Goal: Task Accomplishment & Management: Manage account settings

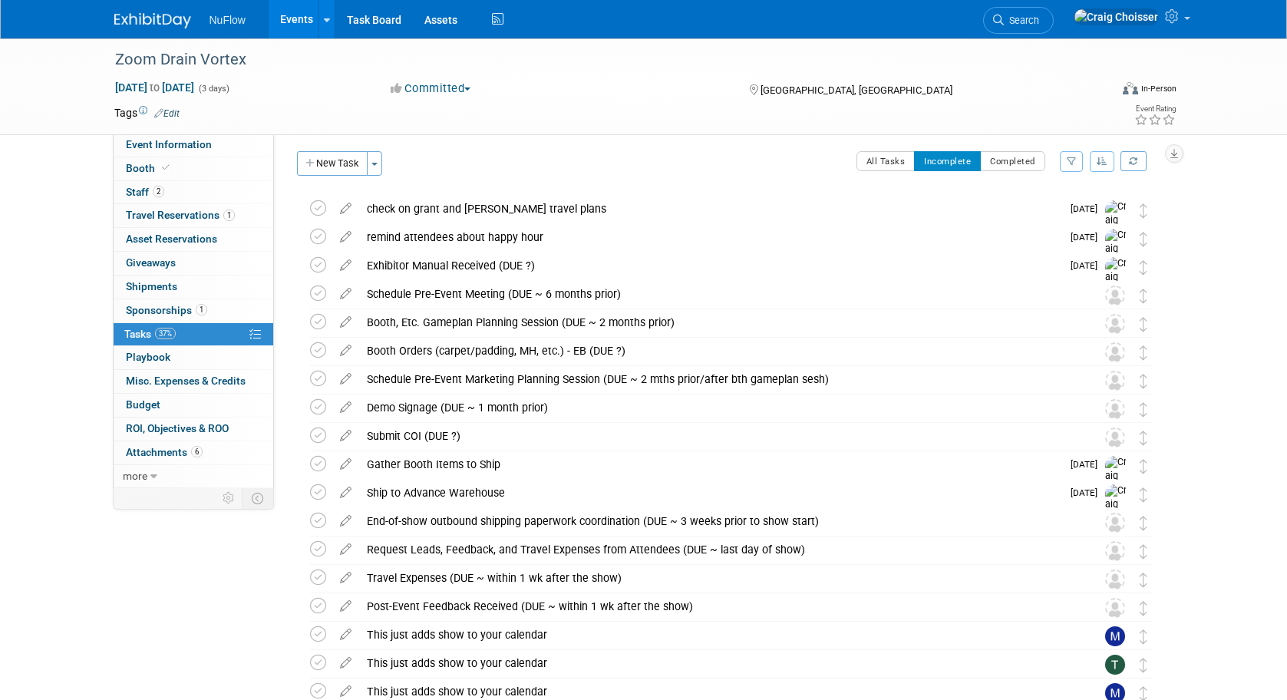
click at [294, 23] on link "Events" at bounding box center [297, 19] width 56 height 38
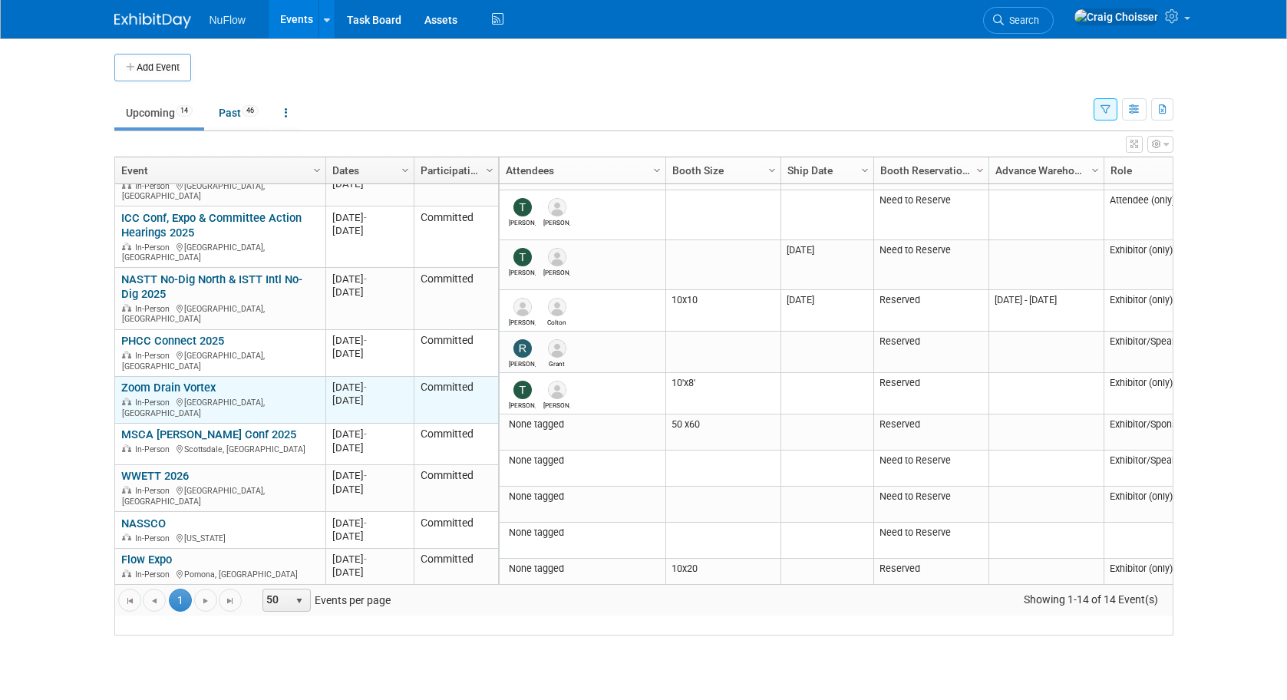
scroll to position [76, 0]
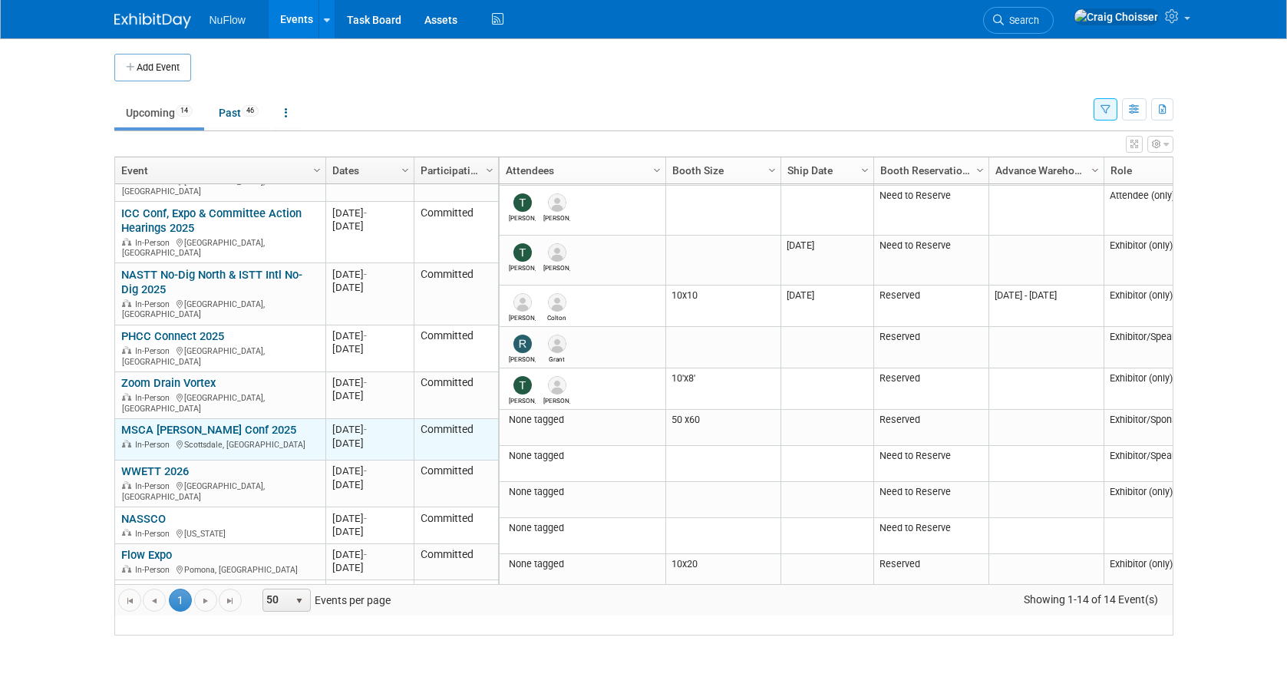
click at [200, 423] on link "MSCA [PERSON_NAME] Conf 2025" at bounding box center [208, 430] width 175 height 14
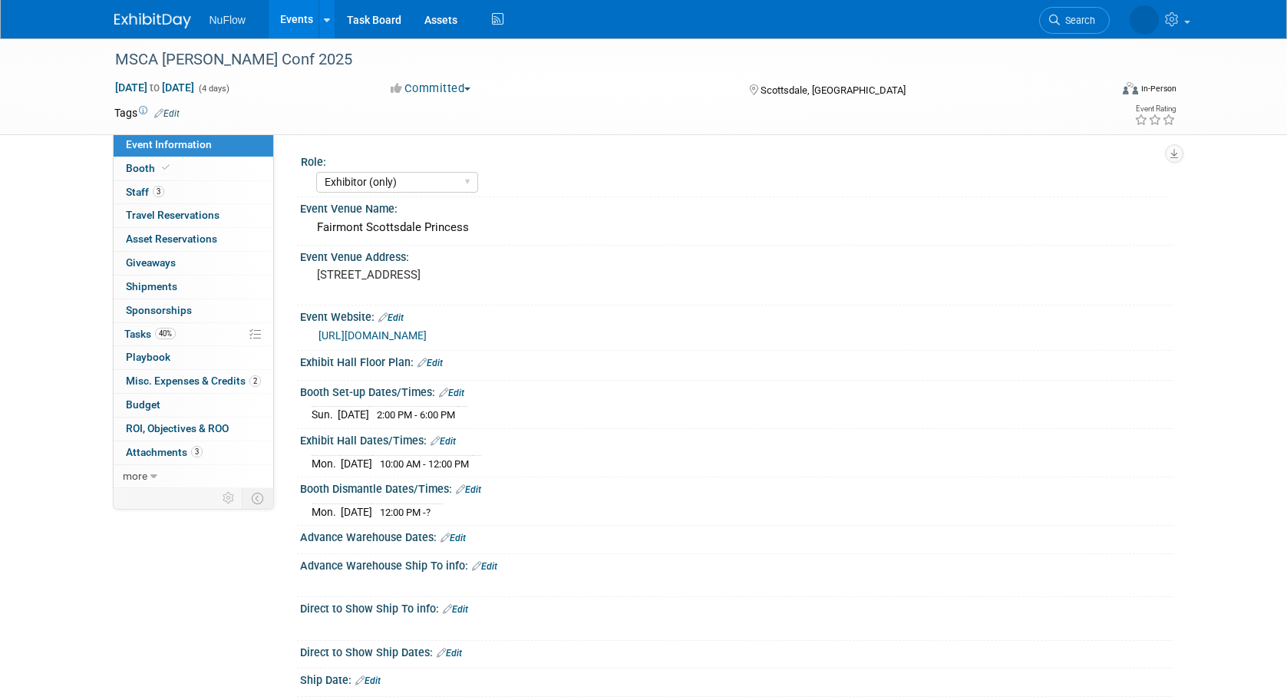
select select "Exhibitor (only)"
click at [139, 328] on span "Tasks 40%" at bounding box center [149, 334] width 51 height 12
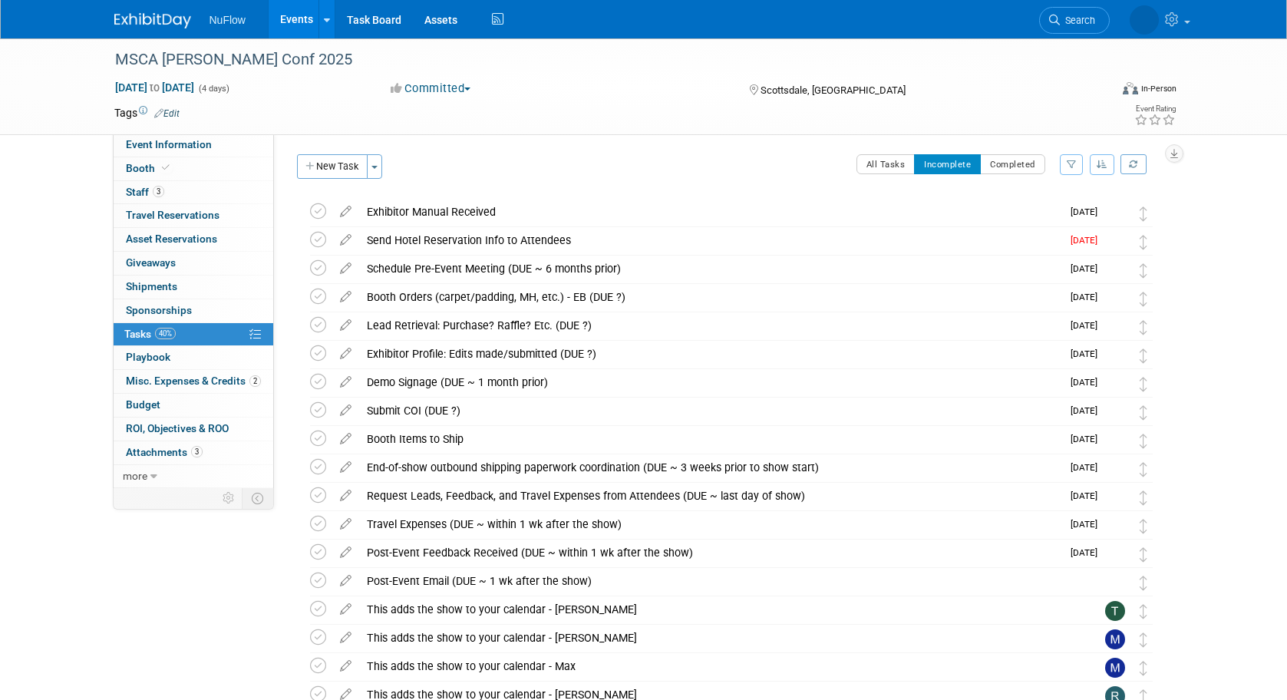
click at [292, 17] on link "Events" at bounding box center [297, 19] width 56 height 38
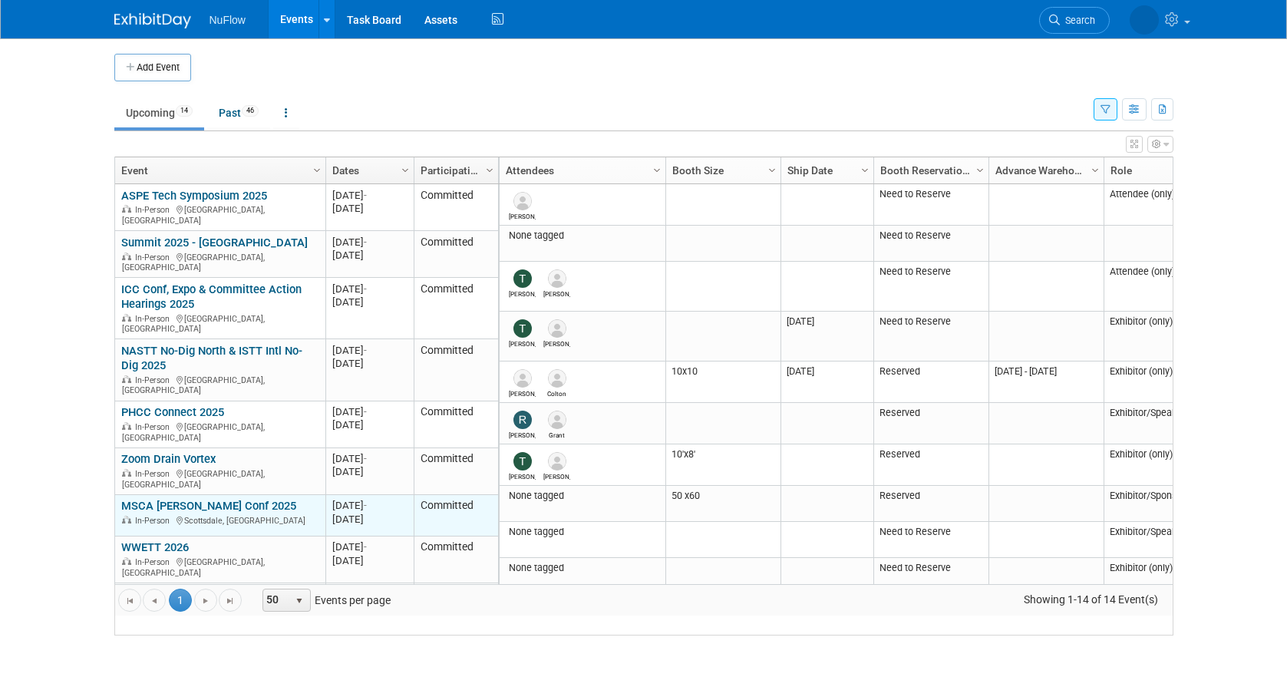
click at [188, 499] on link "MSCA [PERSON_NAME] Conf 2025" at bounding box center [208, 506] width 175 height 14
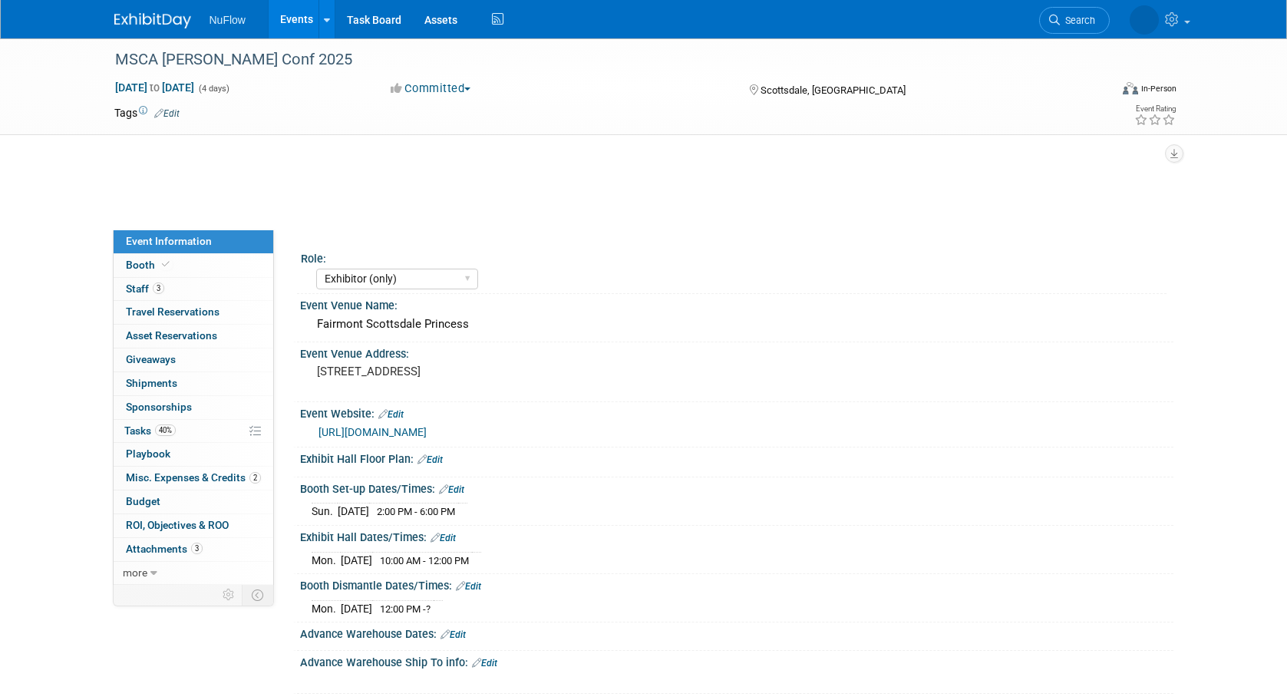
select select "Exhibitor (only)"
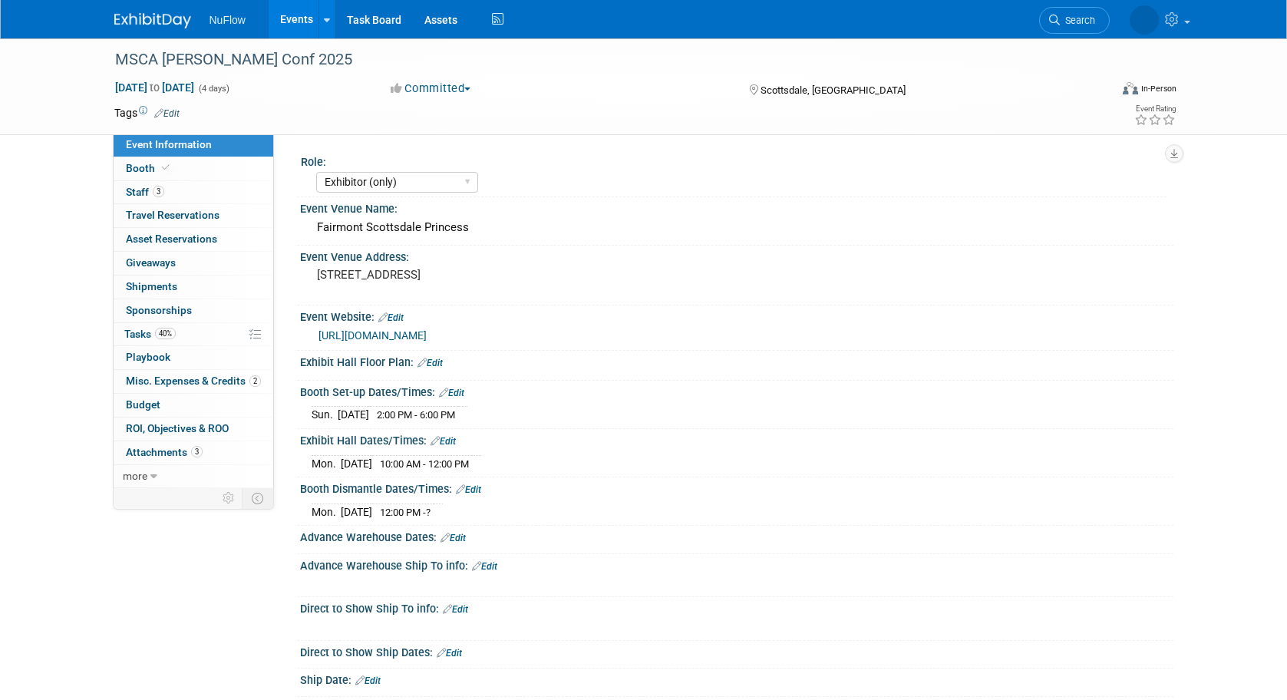
click at [427, 332] on link "[URL][DOMAIN_NAME]" at bounding box center [372, 335] width 108 height 12
click at [170, 446] on span "Attachments 3" at bounding box center [164, 452] width 77 height 12
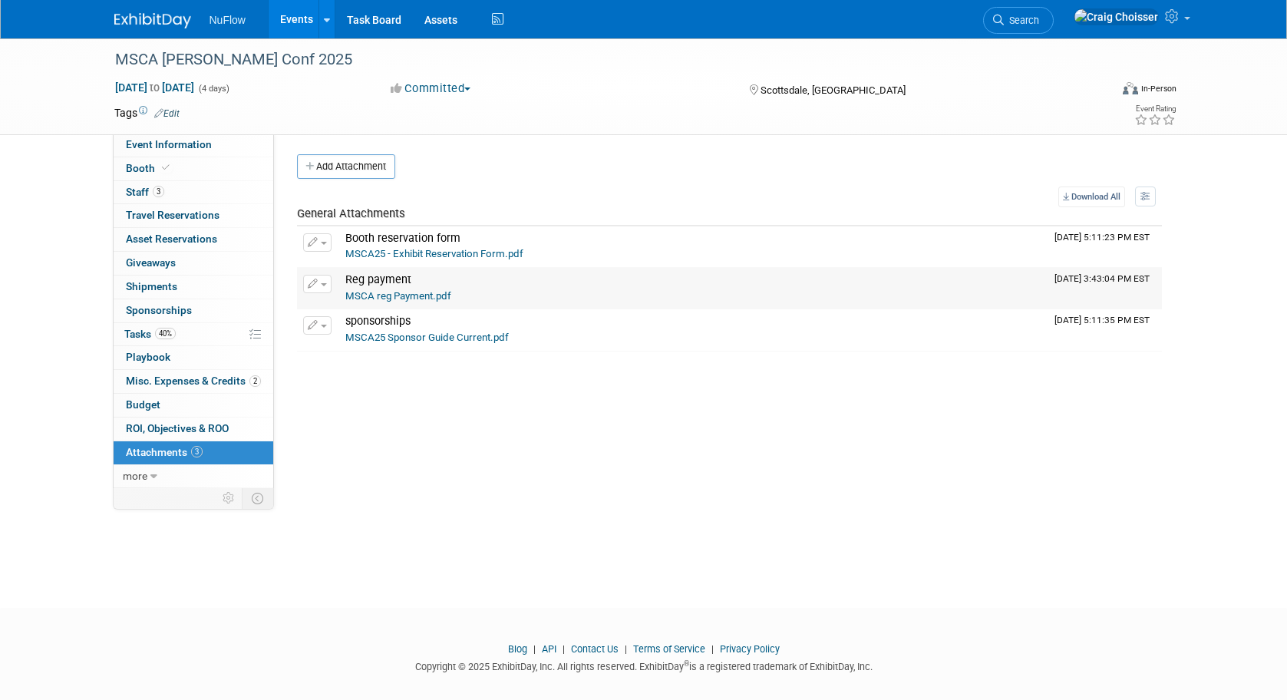
click at [417, 297] on link "MSCA reg Payment.pdf" at bounding box center [398, 296] width 106 height 12
click at [400, 253] on link "MSCA25 - Exhibit Reservation Form.pdf" at bounding box center [434, 254] width 178 height 12
click at [156, 213] on span "Travel Reservations 0" at bounding box center [173, 215] width 94 height 12
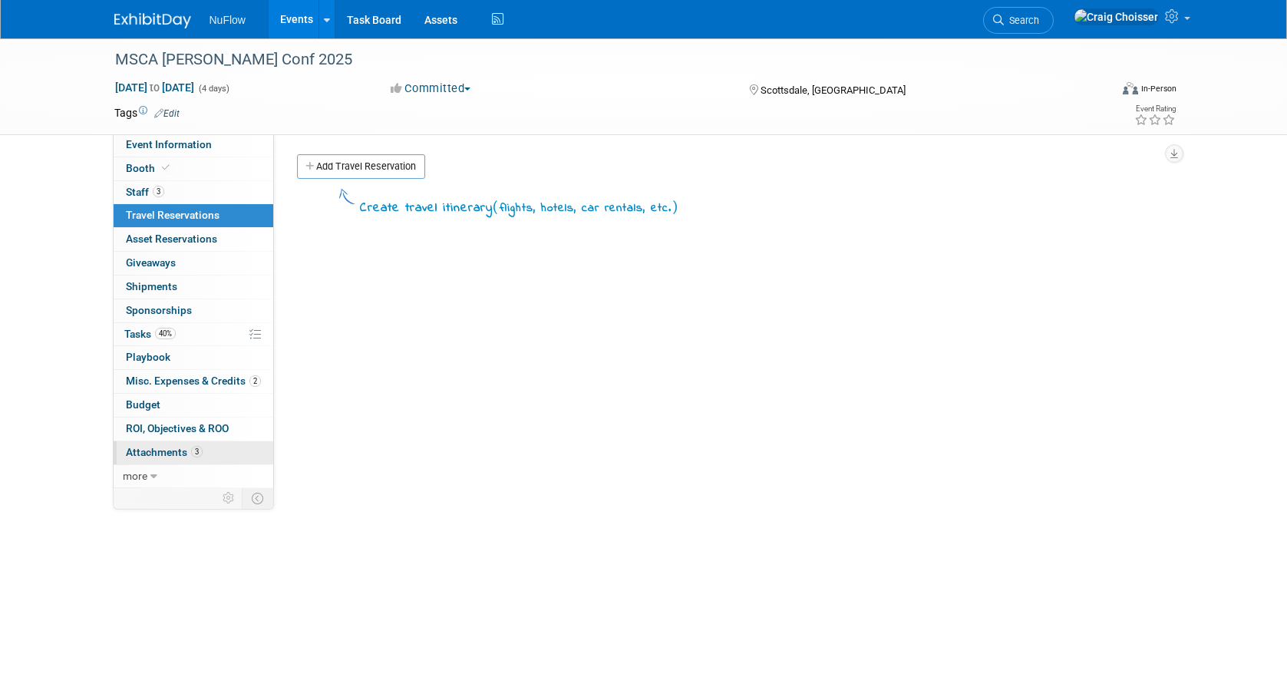
click at [157, 446] on span "Attachments 3" at bounding box center [164, 452] width 77 height 12
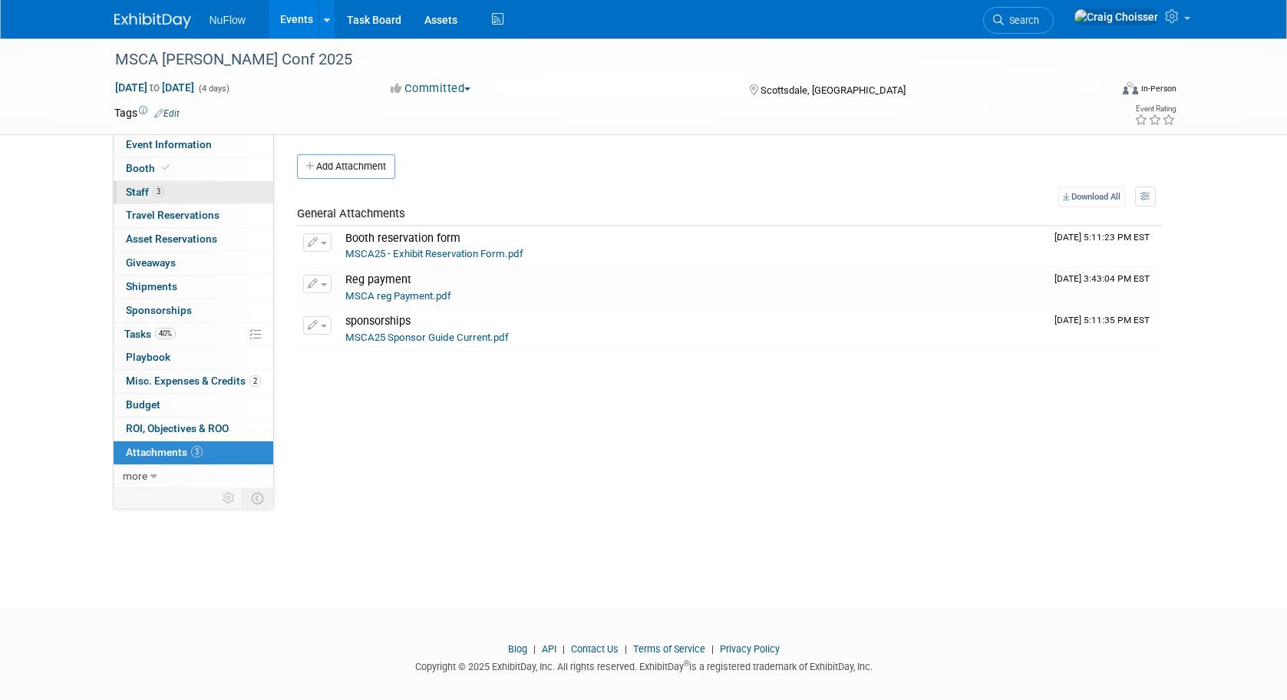
click at [140, 198] on link "3 Staff 3" at bounding box center [194, 192] width 160 height 23
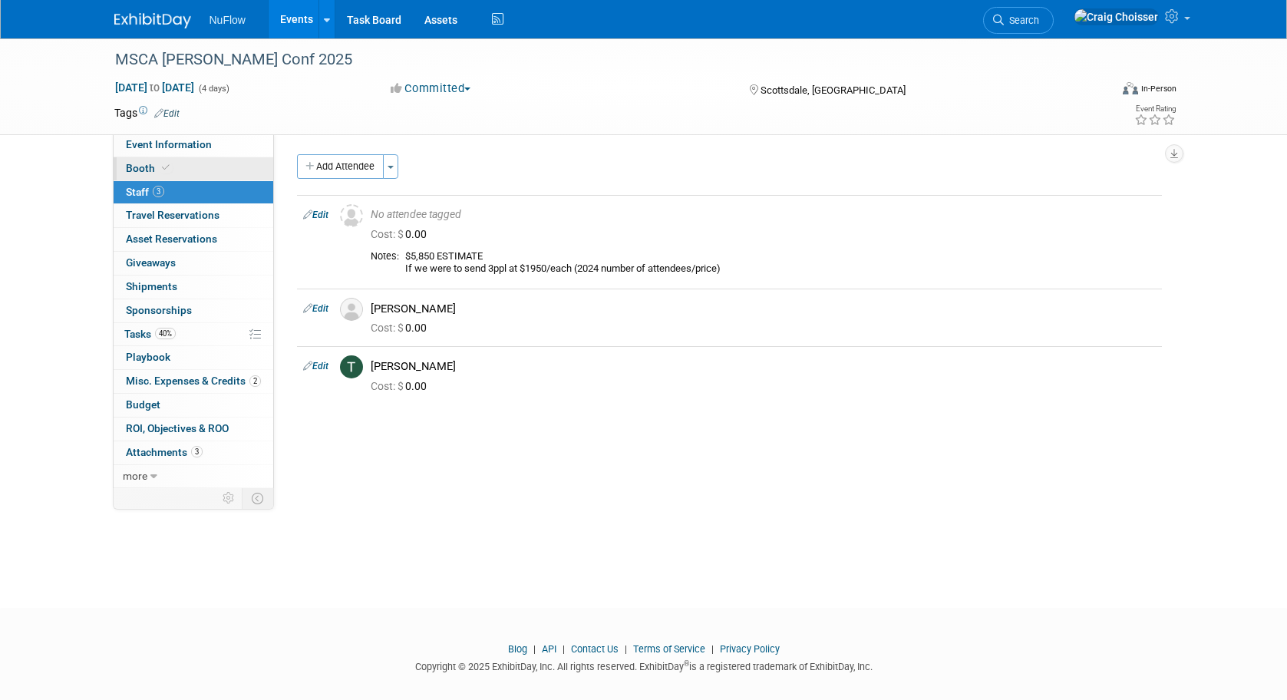
click at [140, 165] on span "Booth" at bounding box center [149, 168] width 47 height 12
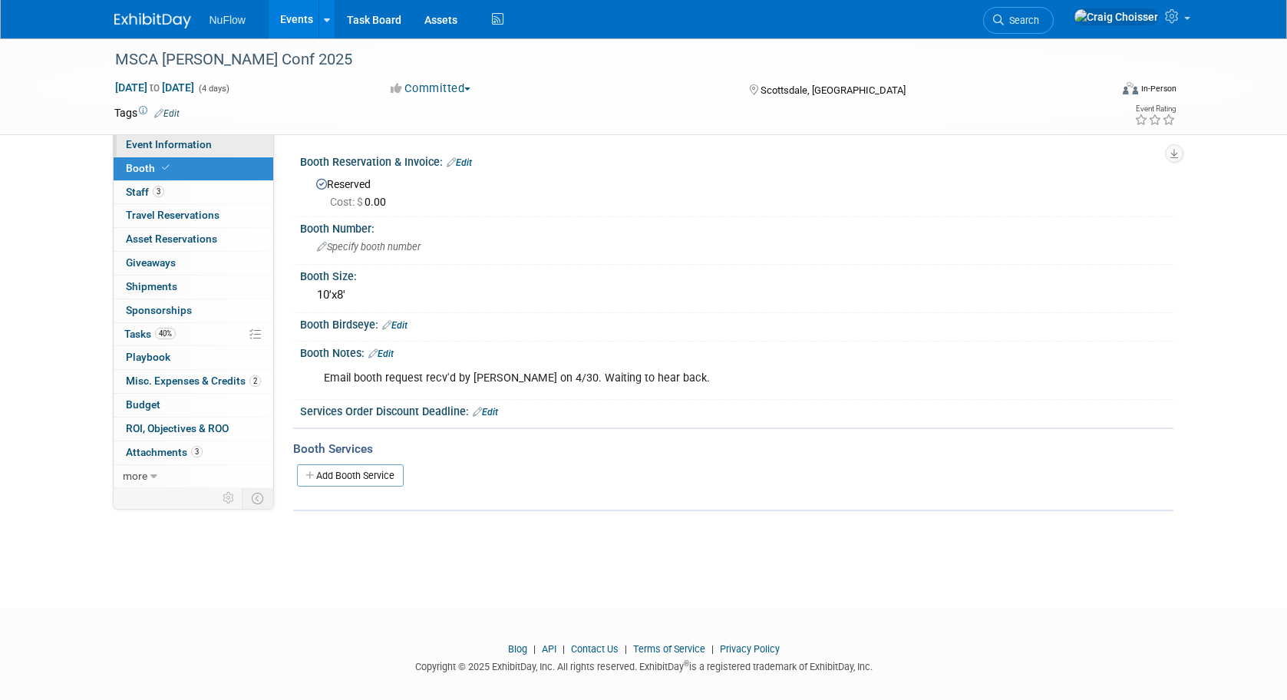
click at [177, 146] on span "Event Information" at bounding box center [169, 144] width 86 height 12
select select "Exhibitor (only)"
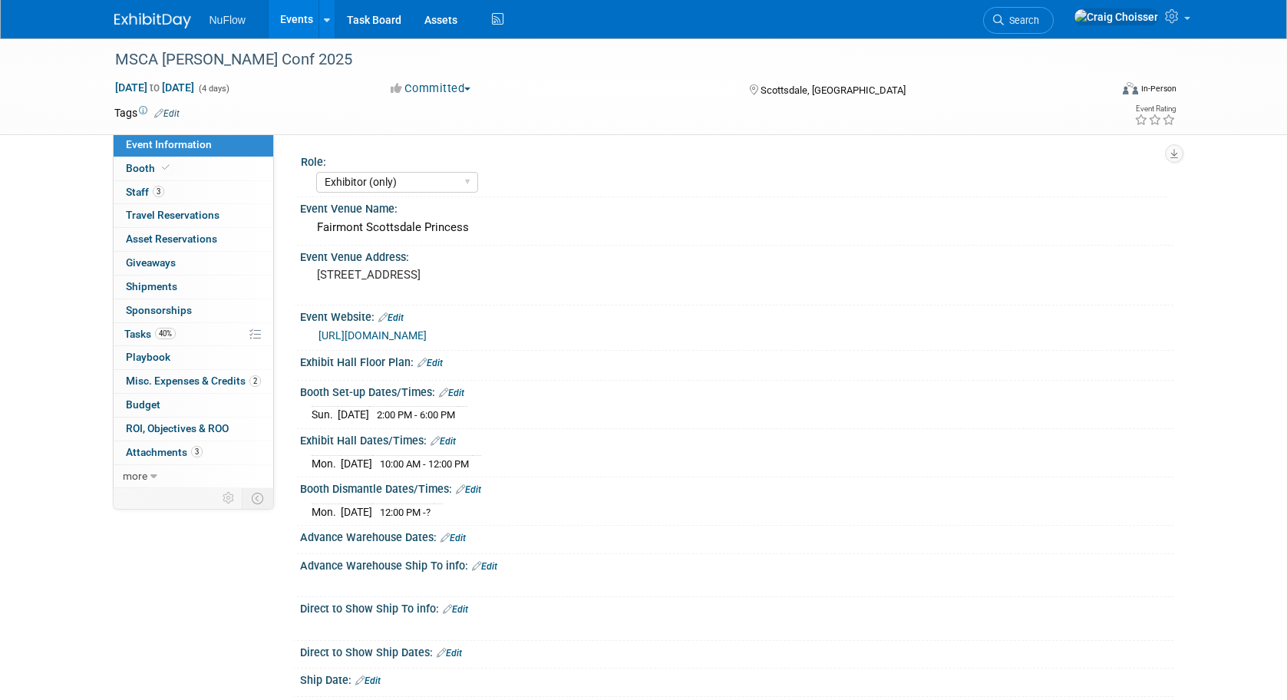
click at [427, 338] on link "[URL][DOMAIN_NAME]" at bounding box center [372, 335] width 108 height 12
click at [157, 441] on link "3 Attachments 3" at bounding box center [194, 452] width 160 height 23
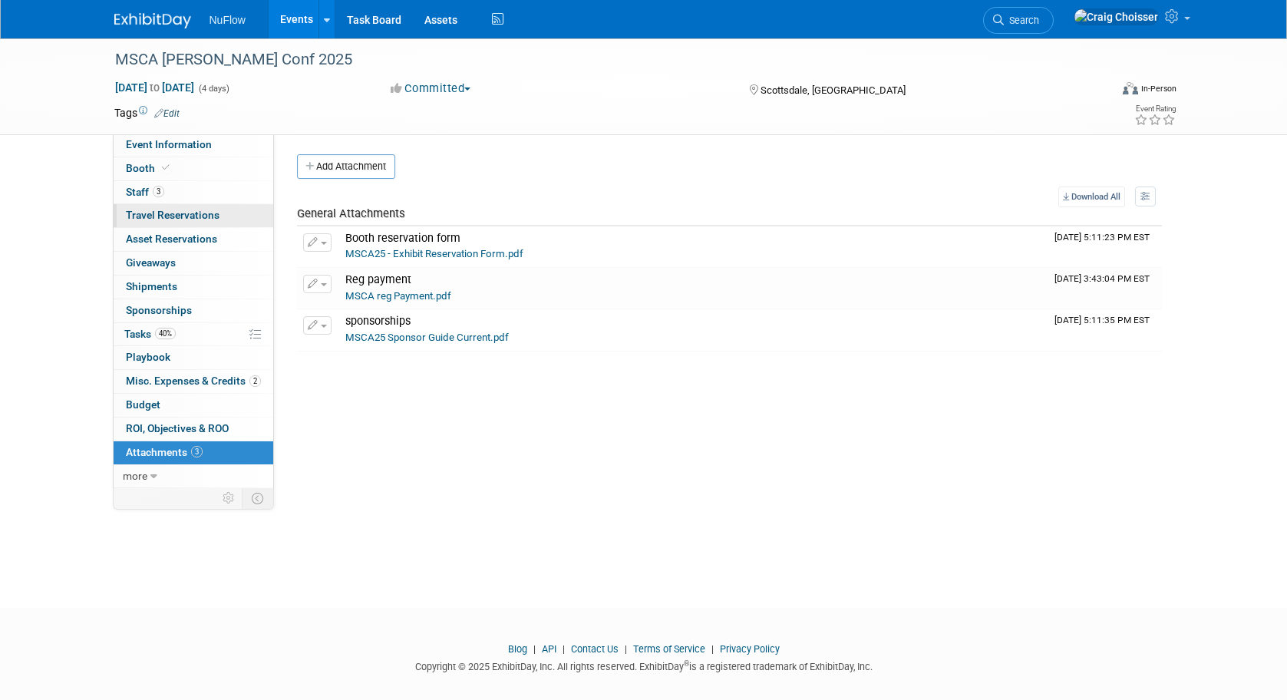
click at [150, 214] on span "Travel Reservations 0" at bounding box center [173, 215] width 94 height 12
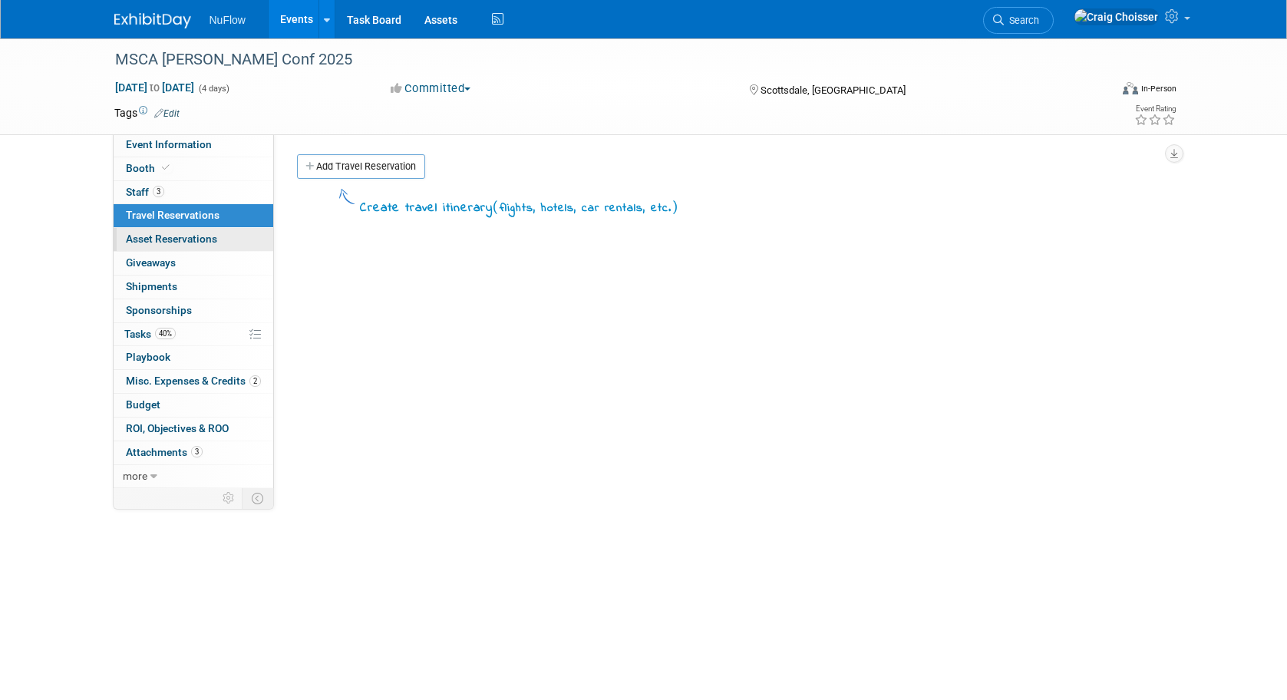
click at [180, 236] on span "Asset Reservations 0" at bounding box center [171, 239] width 91 height 12
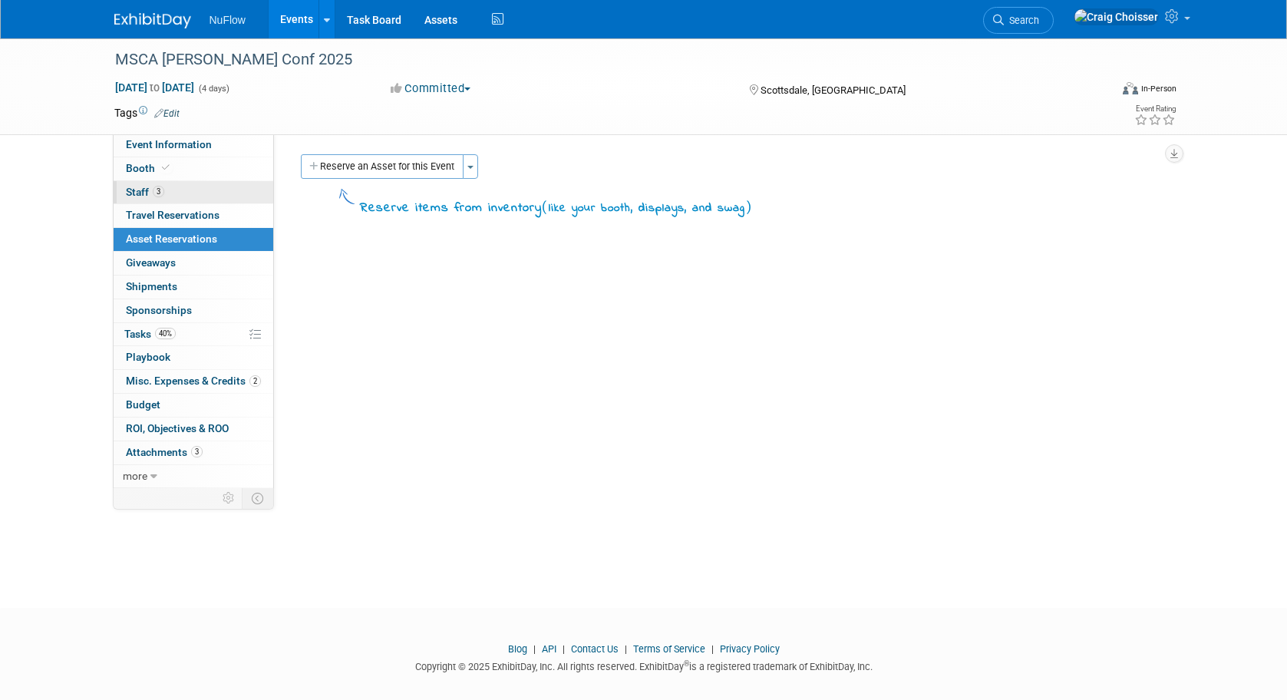
click at [141, 186] on span "Staff 3" at bounding box center [145, 192] width 38 height 12
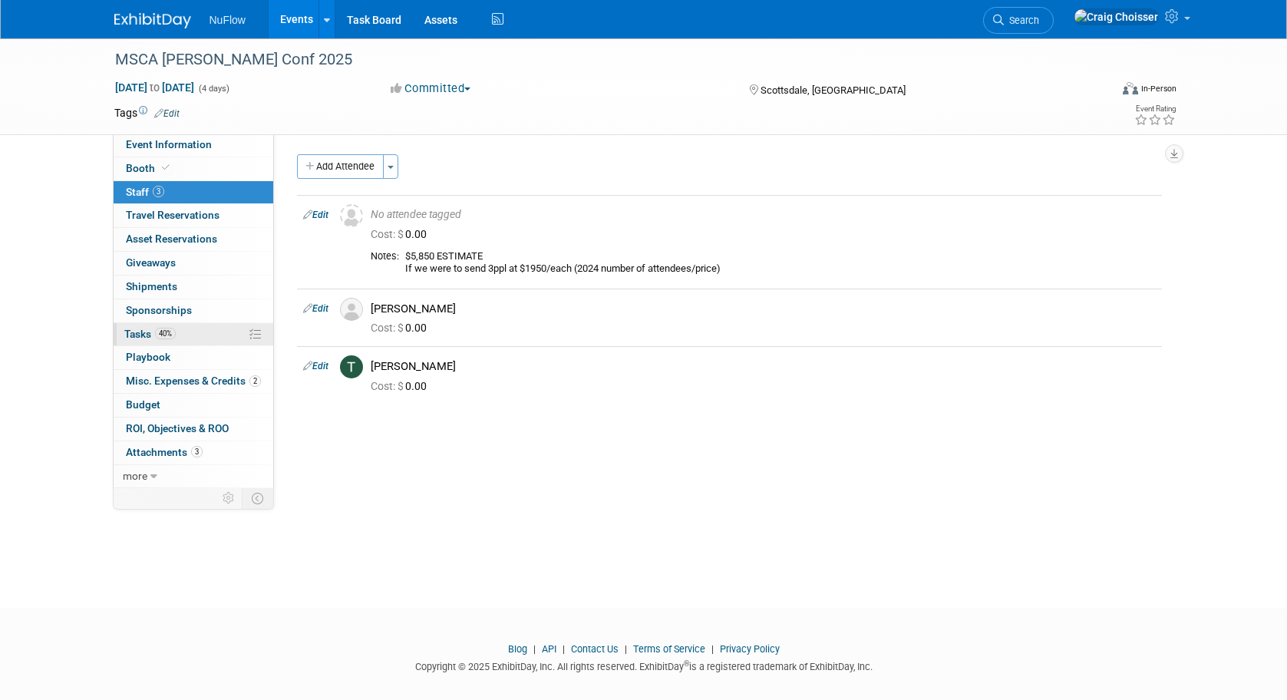
click at [144, 328] on span "Tasks 40%" at bounding box center [149, 334] width 51 height 12
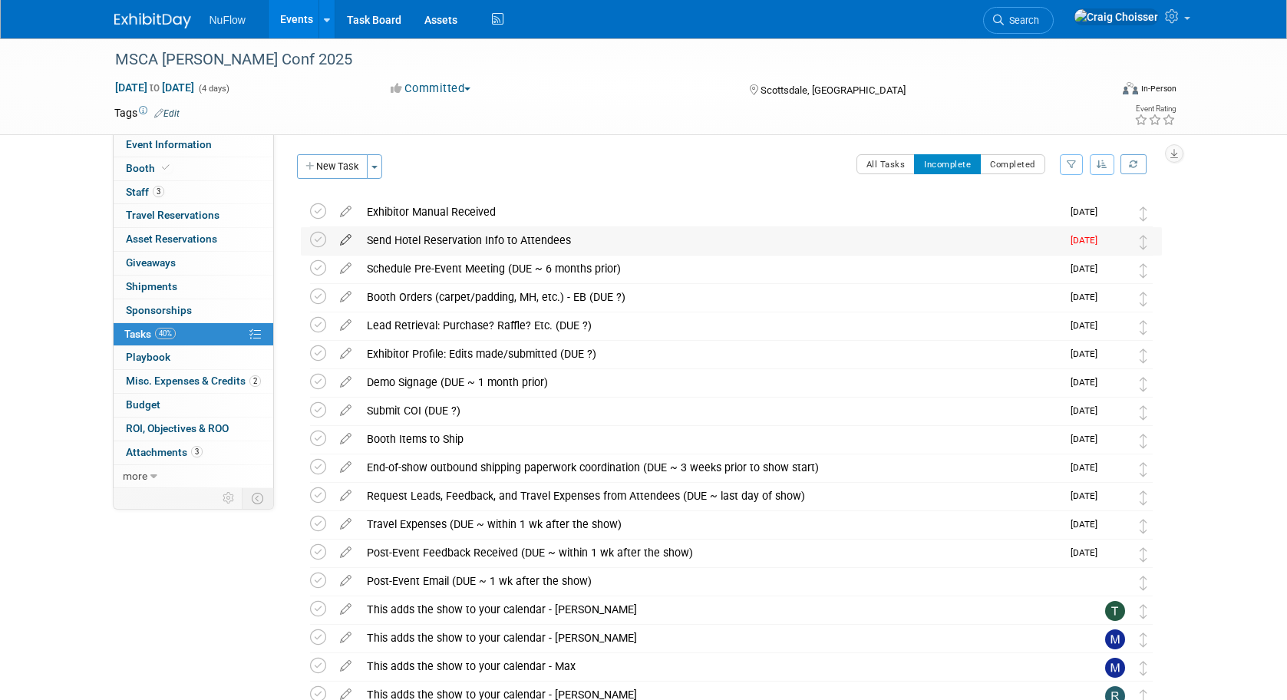
click at [342, 242] on icon at bounding box center [345, 236] width 27 height 19
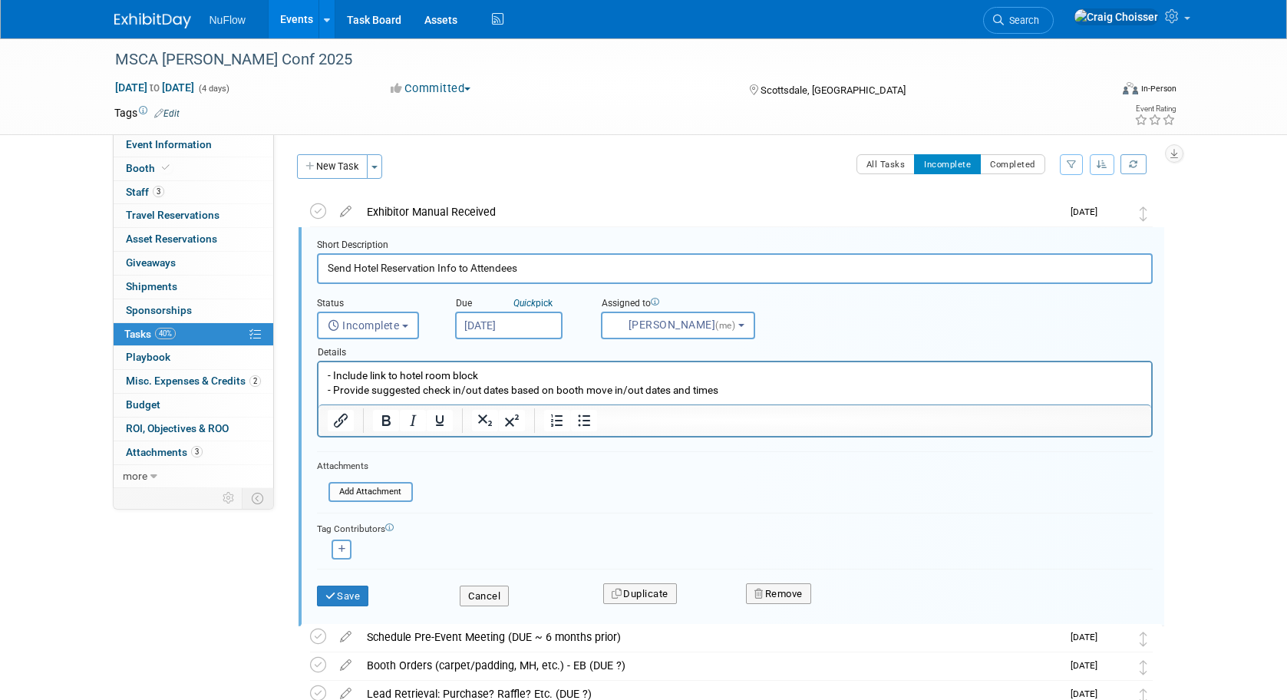
scroll to position [2, 0]
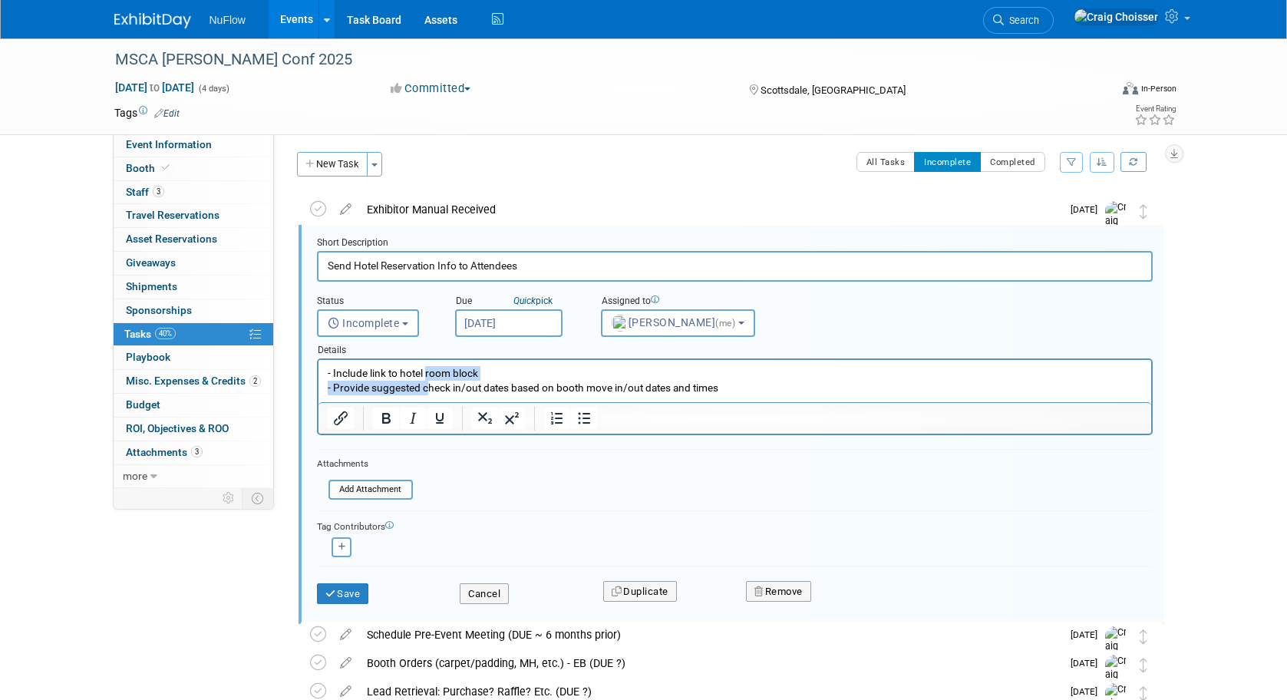
click at [426, 379] on p "- Include link to hotel room block - Provide suggested check in/out dates based…" at bounding box center [734, 380] width 815 height 29
click at [340, 375] on p "- Include link to hotel room block - Provide suggested check in/out dates based…" at bounding box center [734, 380] width 815 height 29
click at [328, 375] on p "- Include link to hotel room block - Provide suggested check in/out dates based…" at bounding box center [734, 380] width 815 height 29
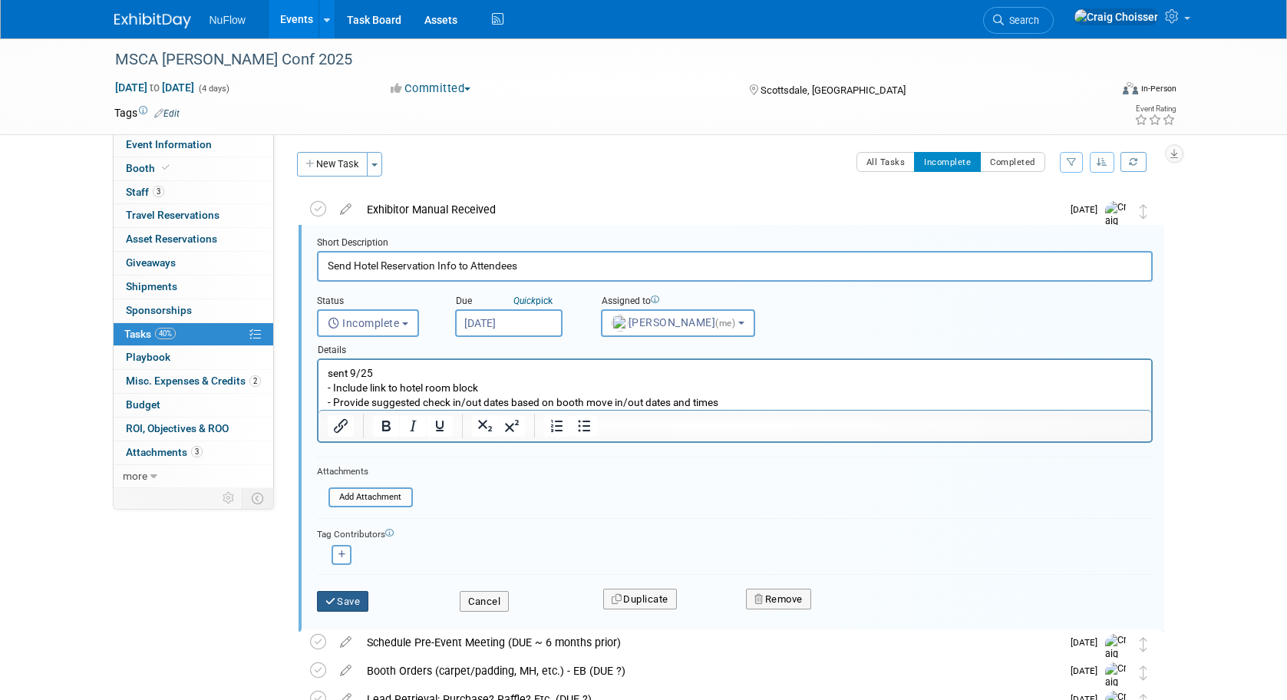
click at [353, 595] on button "Save" at bounding box center [343, 601] width 52 height 21
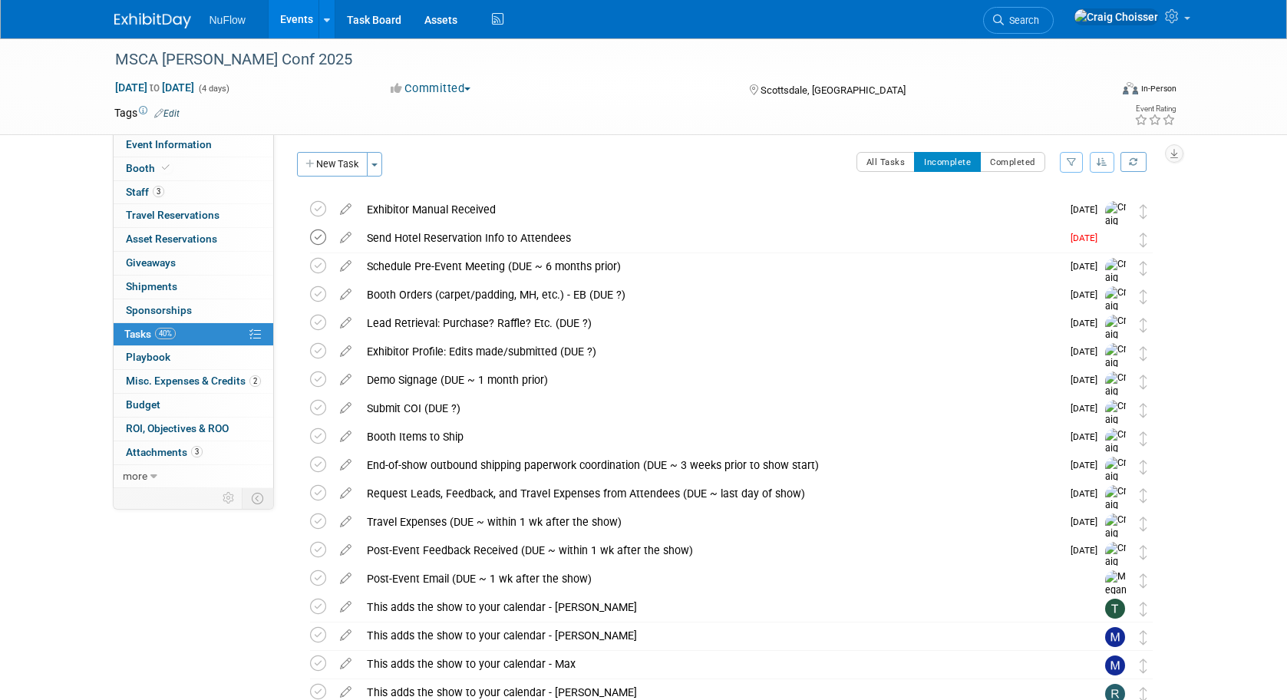
click at [318, 238] on icon at bounding box center [318, 237] width 16 height 16
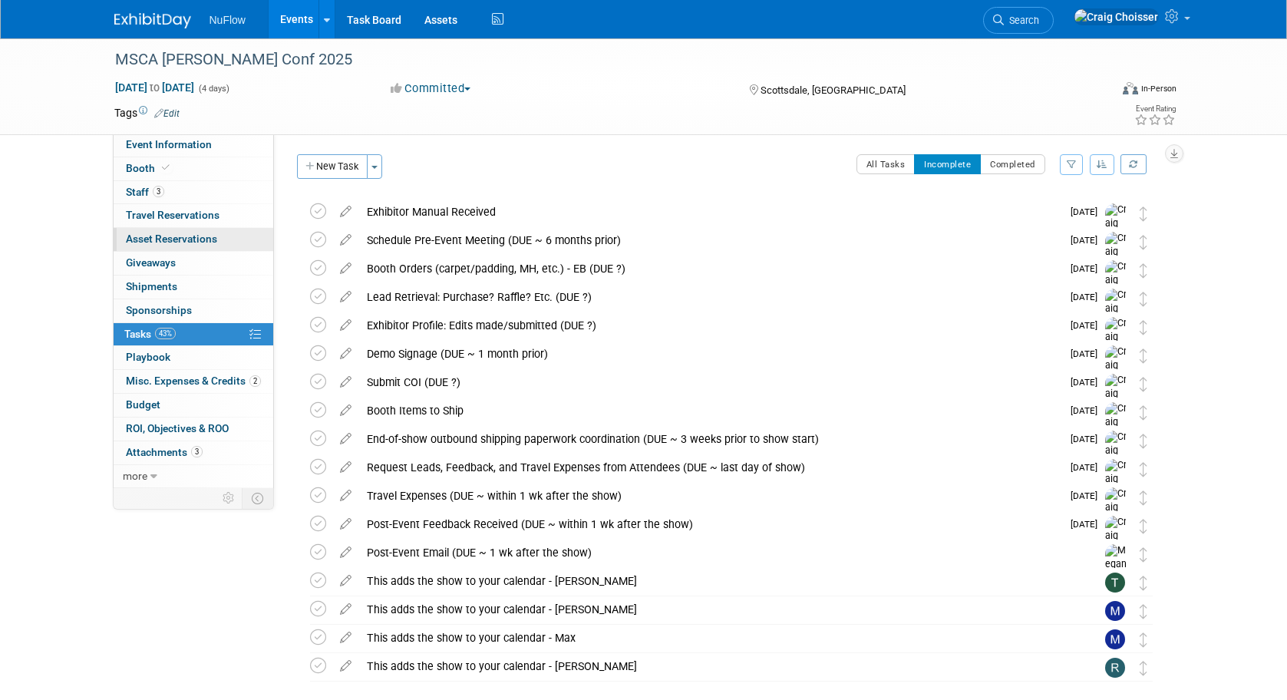
scroll to position [0, 0]
click at [300, 23] on link "Events" at bounding box center [297, 19] width 56 height 38
